Goal: Task Accomplishment & Management: Manage account settings

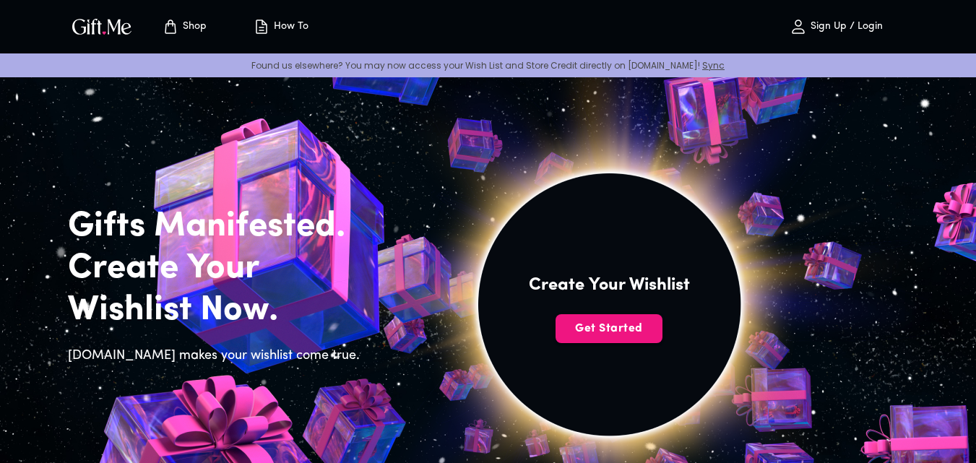
click at [853, 22] on p "Sign Up / Login" at bounding box center [845, 27] width 76 height 12
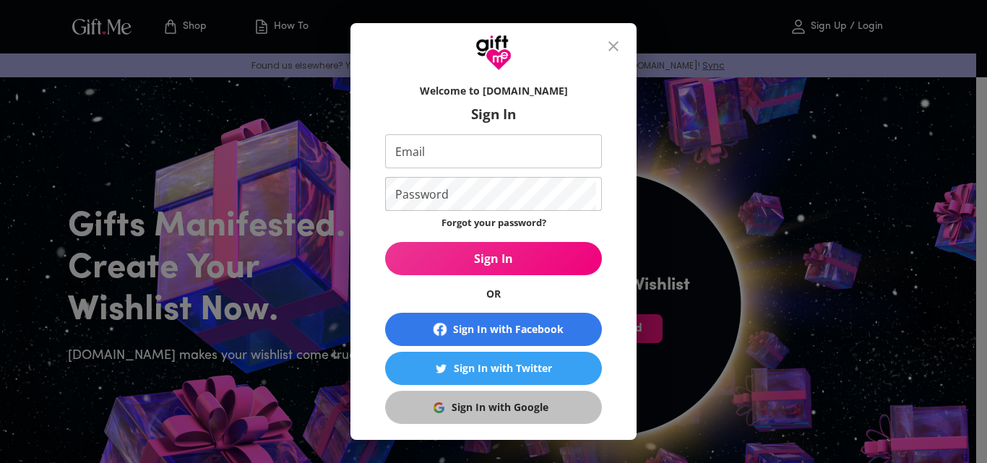
click at [501, 405] on div "Sign In with Google" at bounding box center [500, 408] width 97 height 16
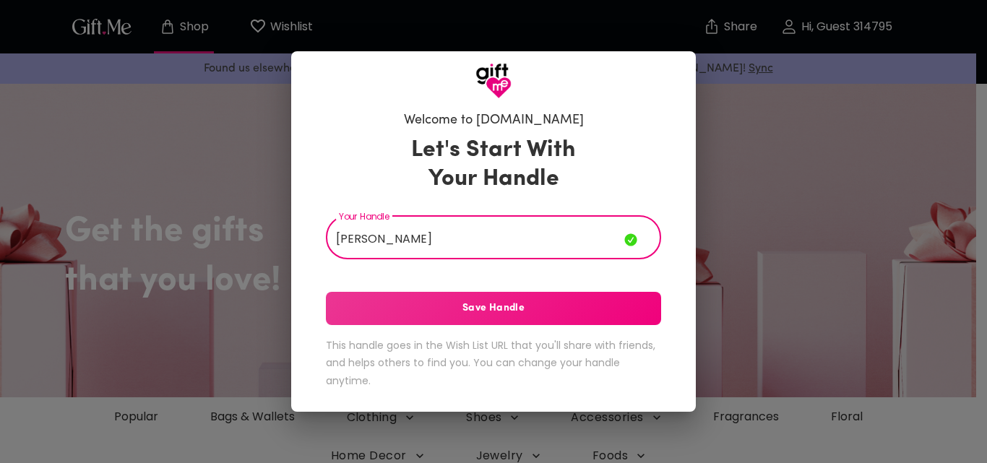
type input "Wendi Prasetyo"
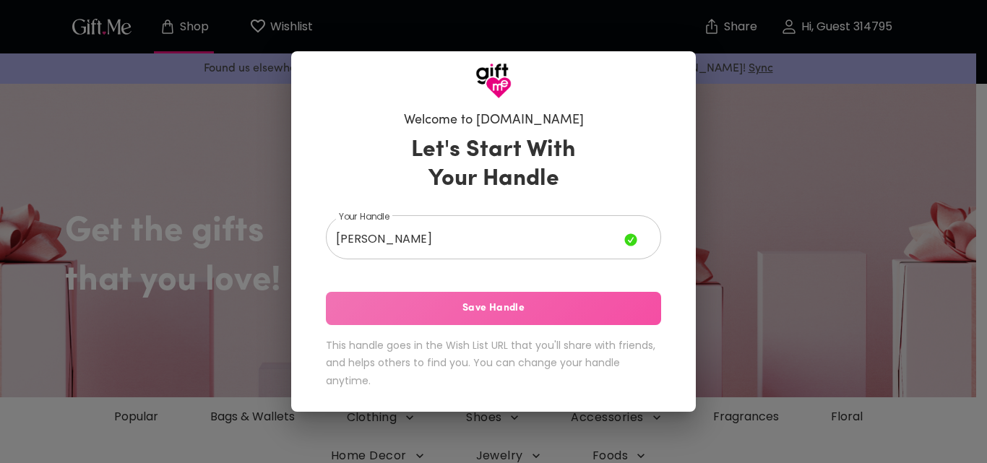
click at [577, 298] on button "Save Handle" at bounding box center [493, 308] width 335 height 33
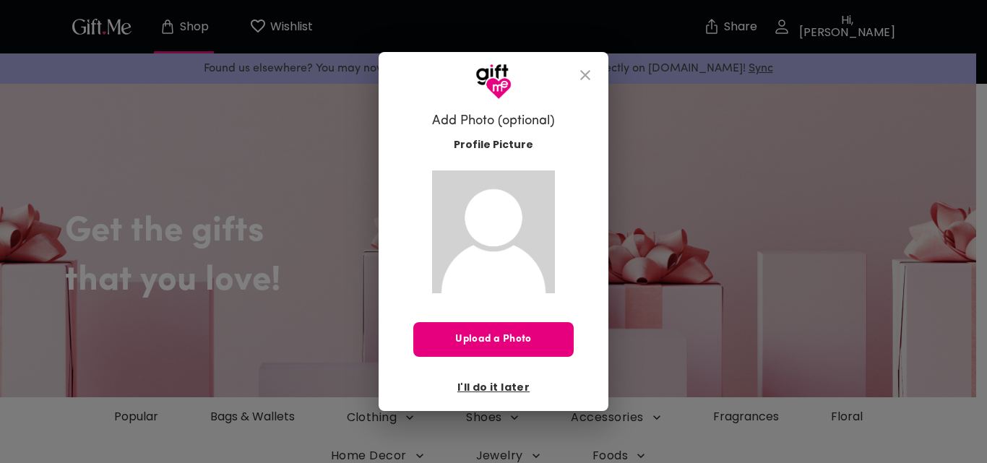
click at [584, 70] on icon "close" at bounding box center [585, 74] width 17 height 17
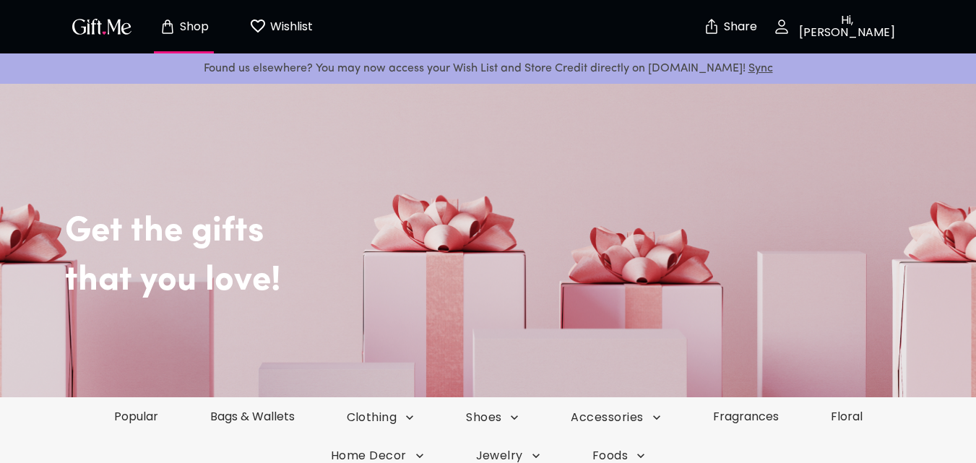
click at [103, 31] on img "button" at bounding box center [101, 26] width 65 height 21
